Goal: Complete application form

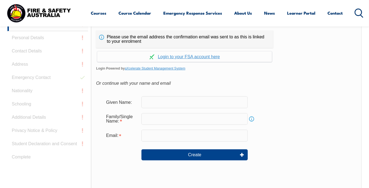
click at [221, 103] on input "text" at bounding box center [194, 103] width 106 height 12
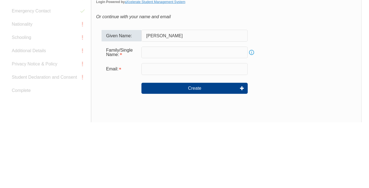
scroll to position [150, 0]
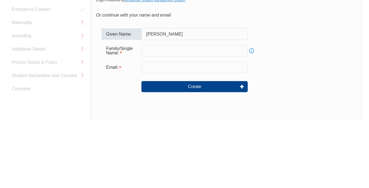
type input "Cassandra"
click at [222, 120] on input "text" at bounding box center [194, 119] width 106 height 12
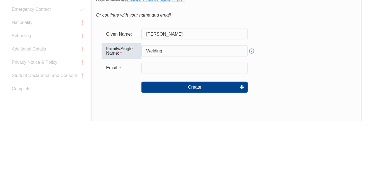
click at [225, 137] on input "email" at bounding box center [194, 136] width 106 height 12
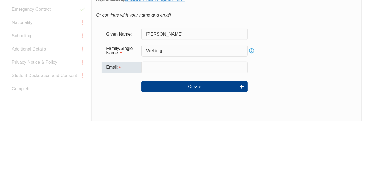
click at [218, 117] on input "Welding" at bounding box center [194, 119] width 106 height 12
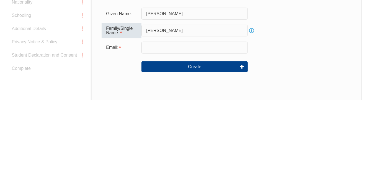
type input "Walding"
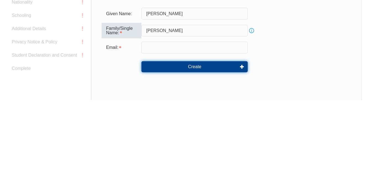
click at [226, 149] on button "Create" at bounding box center [194, 154] width 106 height 11
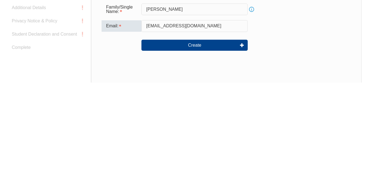
scroll to position [154, 0]
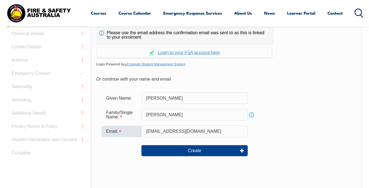
type input "cassiewalding1998@outlook.com"
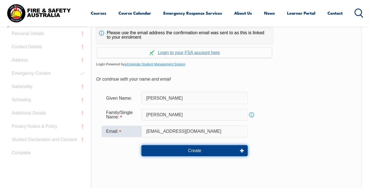
click at [207, 153] on button "Create" at bounding box center [194, 151] width 106 height 11
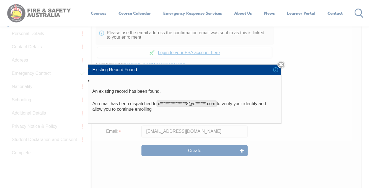
click at [279, 75] on li "Existing Record Found" at bounding box center [184, 70] width 193 height 11
click at [212, 107] on span "**********" at bounding box center [187, 104] width 60 height 6
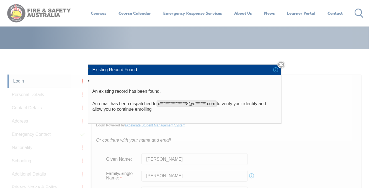
scroll to position [93, 0]
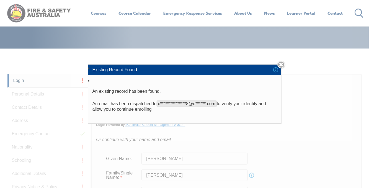
click at [282, 69] on link "Close" at bounding box center [281, 65] width 8 height 8
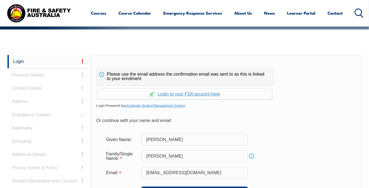
click at [210, 98] on link "Continue with aXcelerate" at bounding box center [184, 94] width 175 height 11
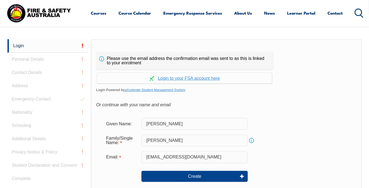
scroll to position [130, 0]
